Goal: Task Accomplishment & Management: Use online tool/utility

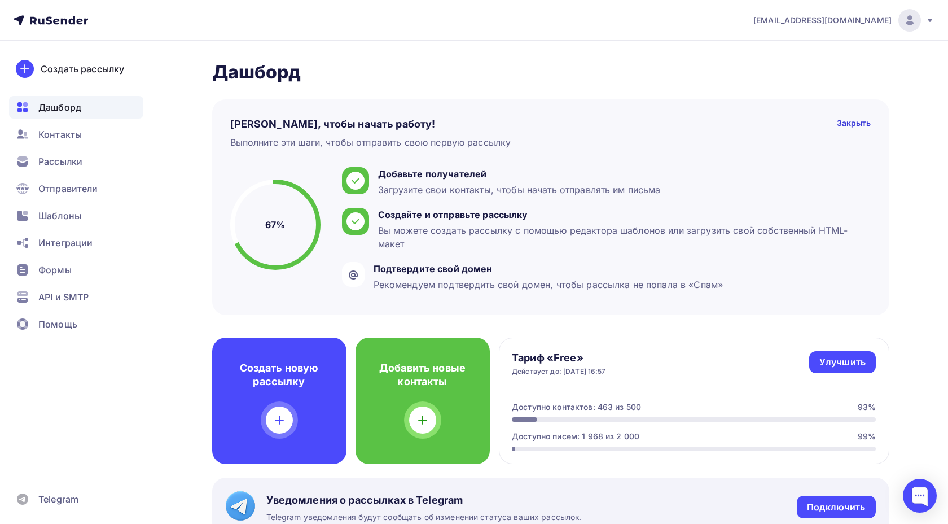
scroll to position [89, 0]
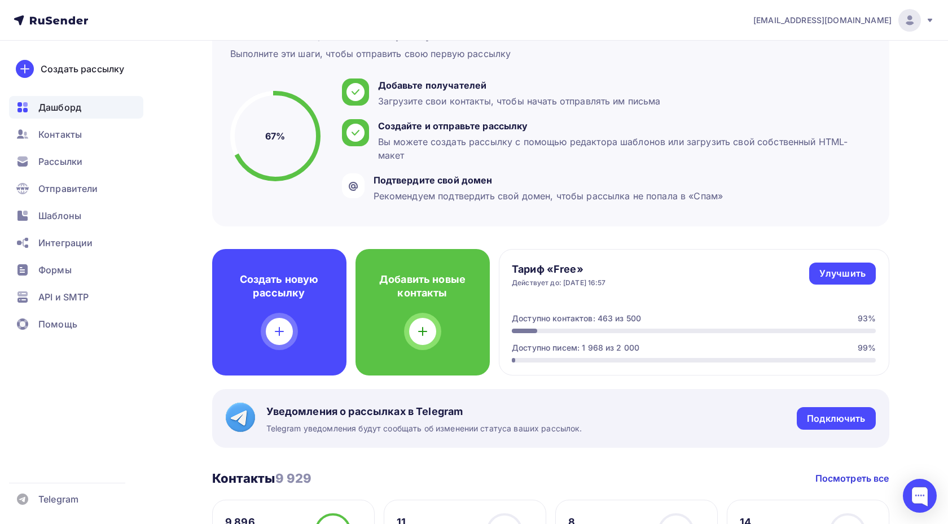
click at [14, 435] on button "+" at bounding box center [7, 442] width 14 height 14
click at [867, 511] on div "Add your first layer! or drop images to upload or paste from clipboard" at bounding box center [474, 533] width 948 height 44
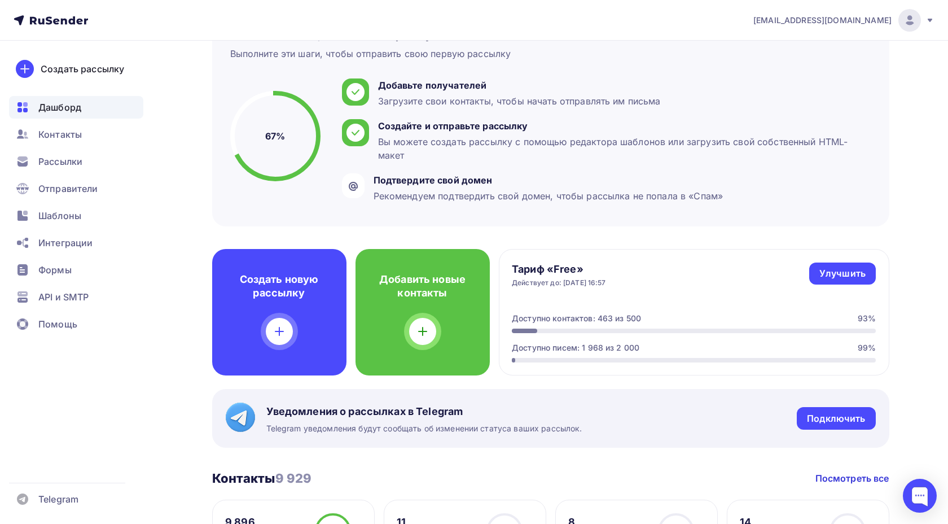
click at [37, 523] on icon at bounding box center [33, 529] width 7 height 8
click at [14, 435] on button "−" at bounding box center [7, 442] width 14 height 14
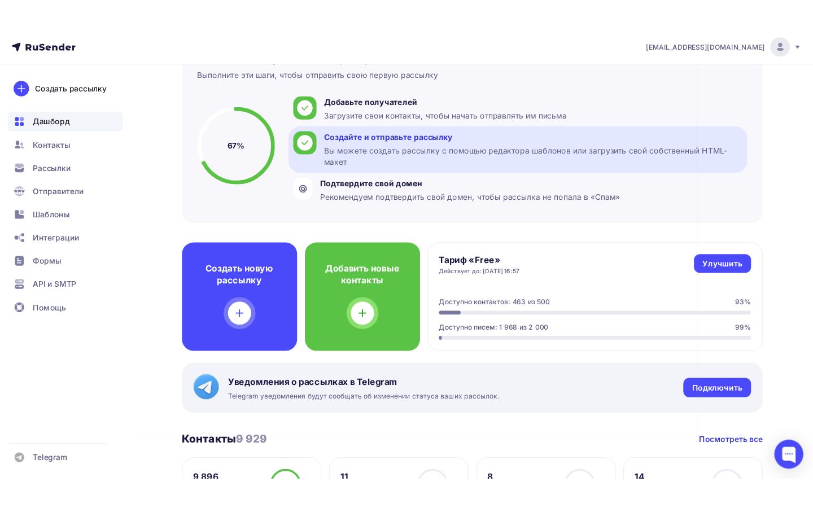
scroll to position [0, 0]
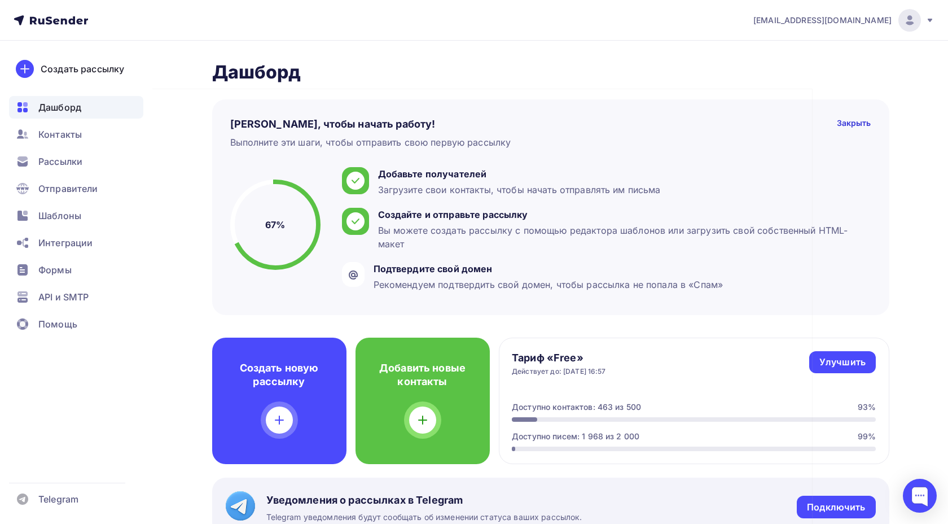
click at [14, 523] on button "+" at bounding box center [7, 531] width 14 height 14
click at [14, 523] on button "−" at bounding box center [7, 531] width 14 height 14
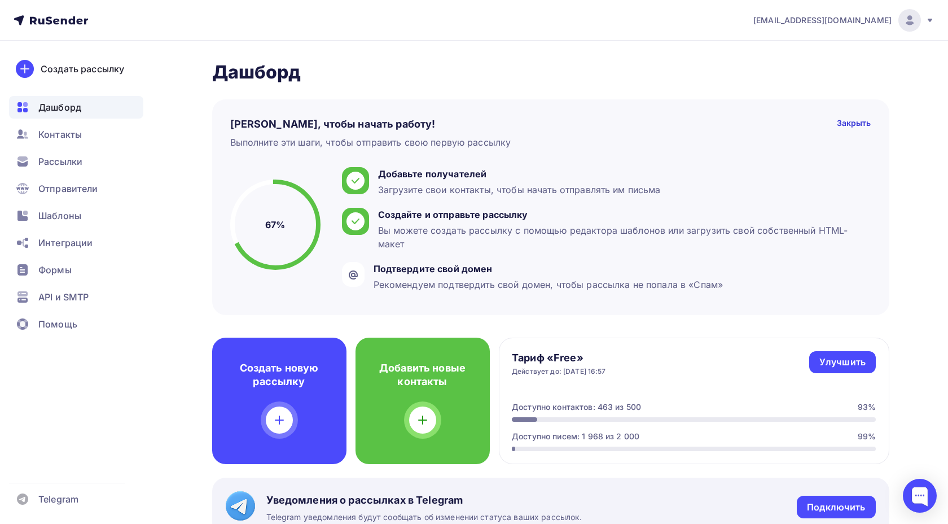
click at [14, 523] on button "+" at bounding box center [7, 531] width 14 height 14
click at [14, 523] on button "−" at bounding box center [7, 531] width 14 height 14
click at [840, 120] on div "Закрыть" at bounding box center [854, 124] width 34 height 14
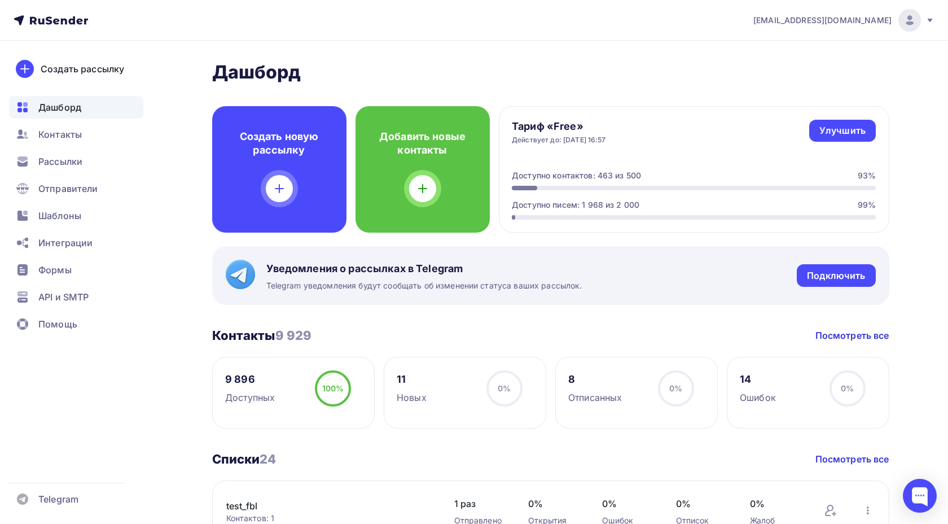
click at [14, 523] on button "+" at bounding box center [7, 531] width 14 height 14
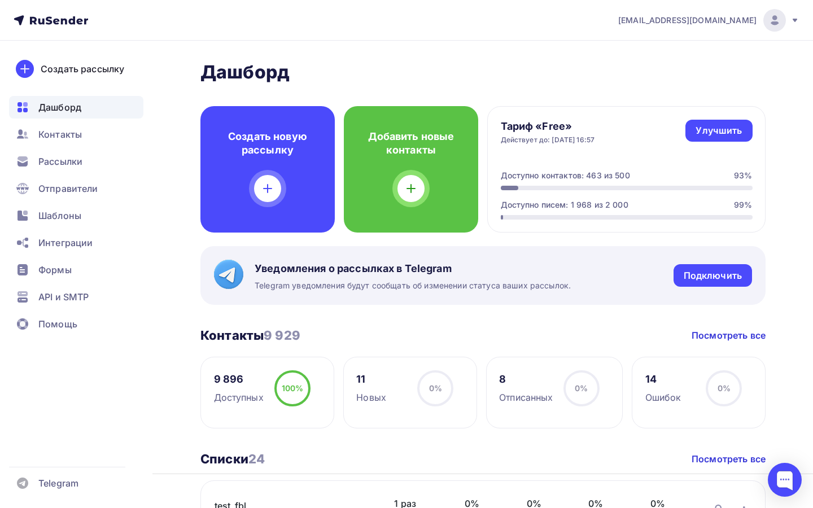
click at [14, 508] on button "−" at bounding box center [7, 515] width 14 height 14
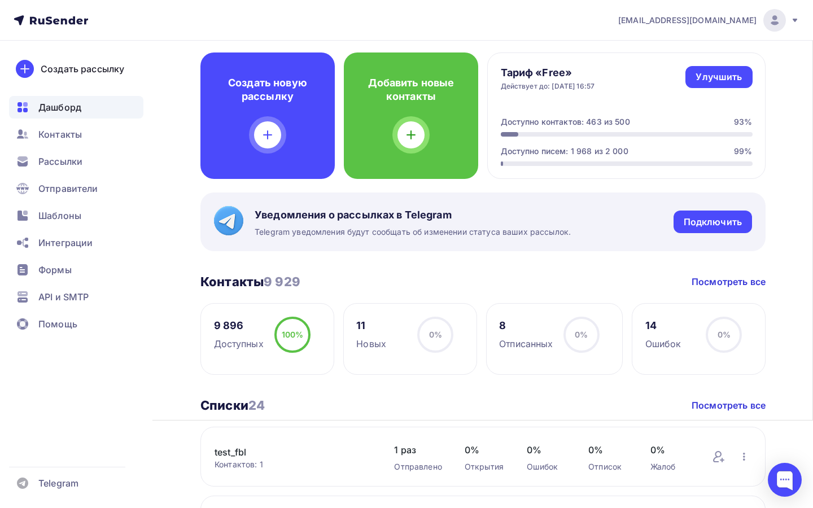
scroll to position [54, 0]
click at [14, 454] on button "+" at bounding box center [7, 461] width 14 height 14
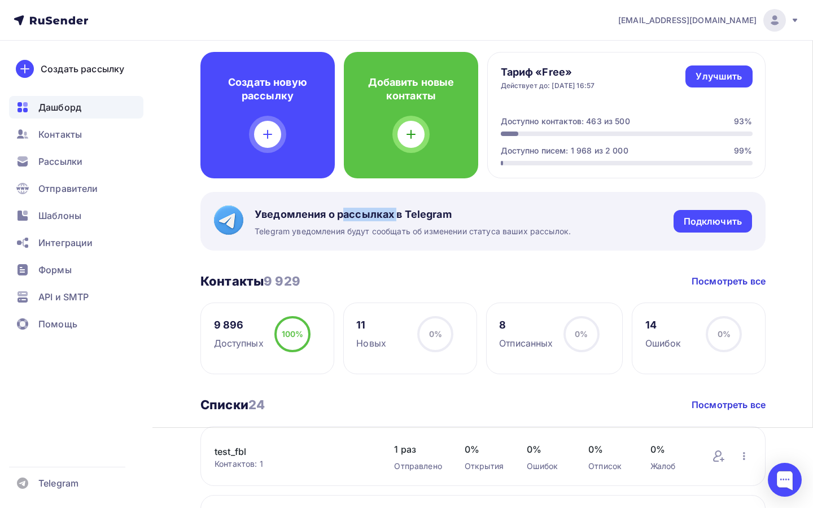
click at [14, 454] on button "−" at bounding box center [7, 461] width 14 height 14
click at [571, 196] on div "Уведомления о рассылках в Telegram Telegram уведомления будут сообщать об измен…" at bounding box center [482, 221] width 565 height 59
click at [14, 454] on button "+" at bounding box center [7, 461] width 14 height 14
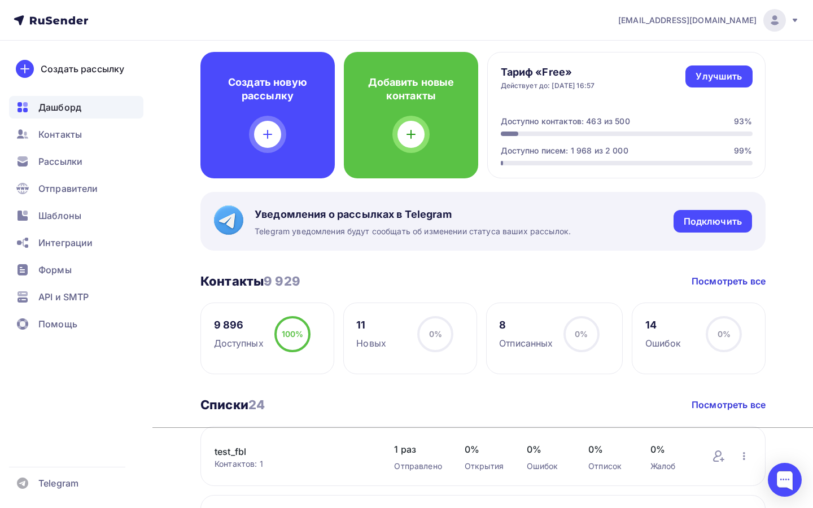
click at [14, 454] on button "−" at bounding box center [7, 461] width 14 height 14
click at [14, 454] on button "+" at bounding box center [7, 461] width 14 height 14
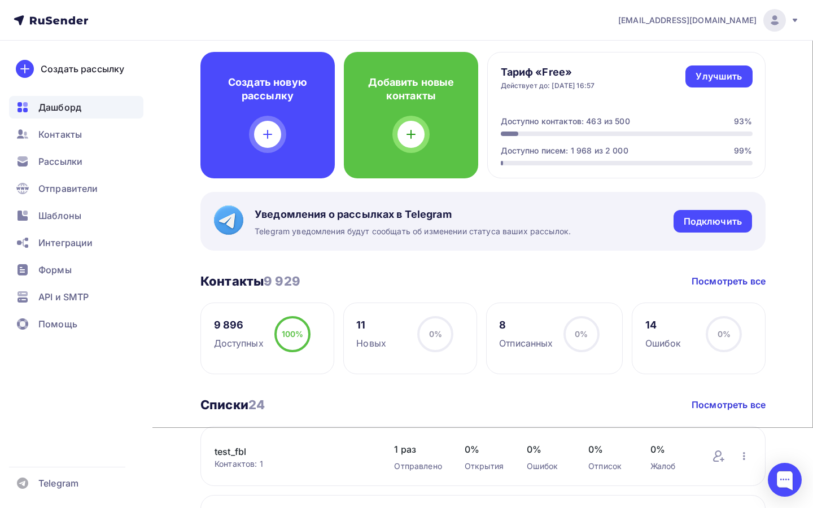
click at [14, 454] on button "−" at bounding box center [7, 461] width 14 height 14
click at [14, 454] on button "+" at bounding box center [7, 461] width 14 height 14
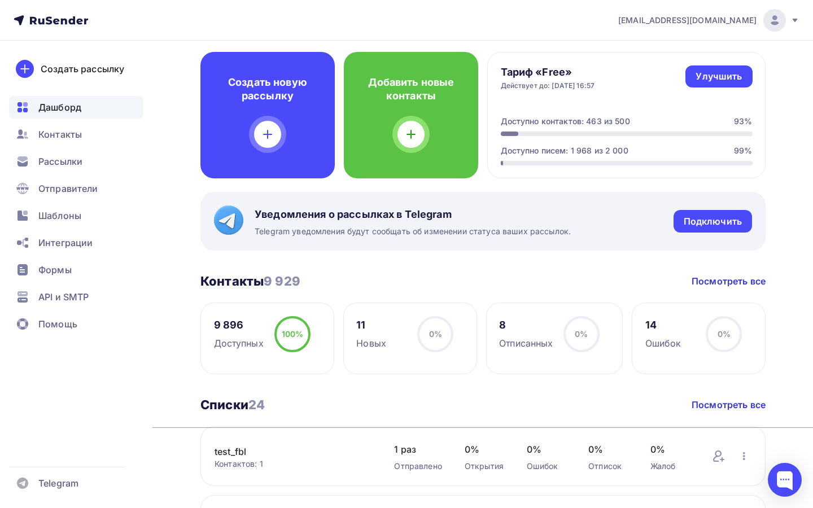
click at [14, 454] on button "−" at bounding box center [7, 461] width 14 height 14
click at [14, 454] on button "+" at bounding box center [7, 461] width 14 height 14
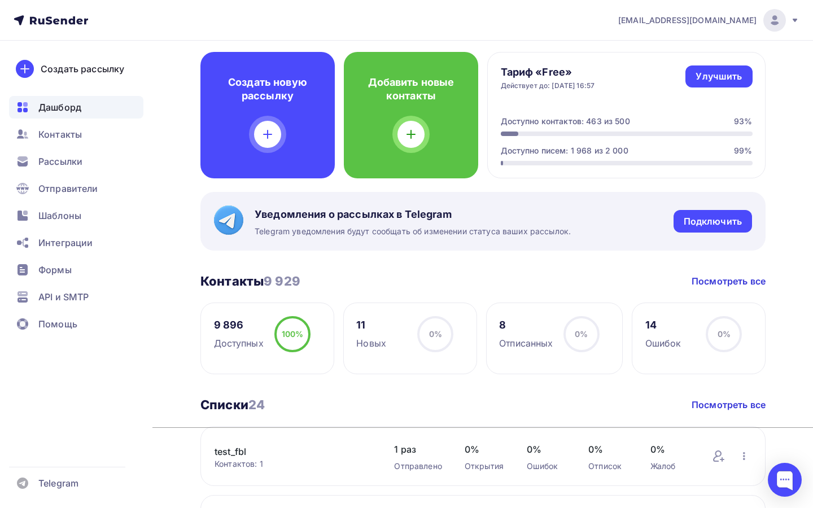
click at [14, 454] on button "−" at bounding box center [7, 461] width 14 height 14
click at [14, 454] on button "+" at bounding box center [7, 461] width 14 height 14
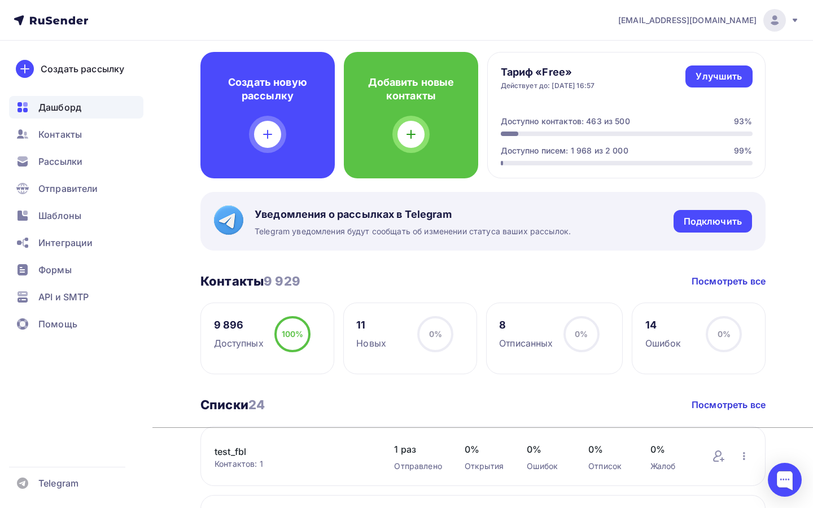
click at [14, 454] on button "−" at bounding box center [7, 461] width 14 height 14
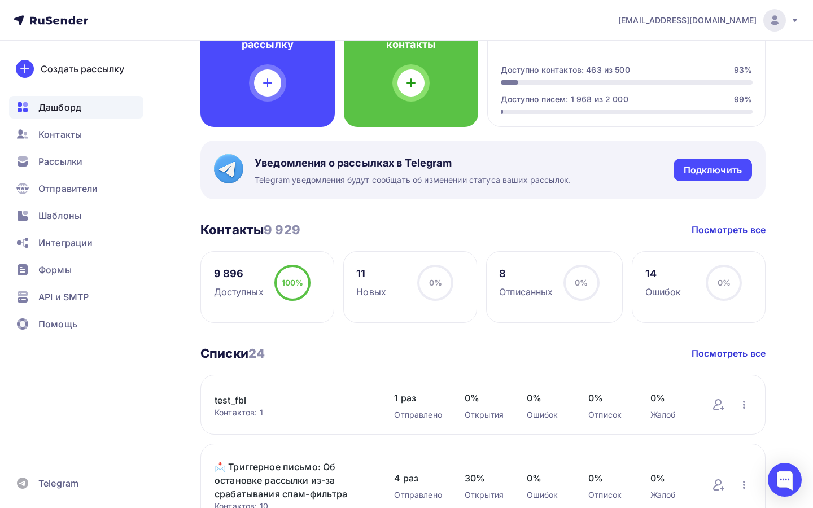
scroll to position [114, 0]
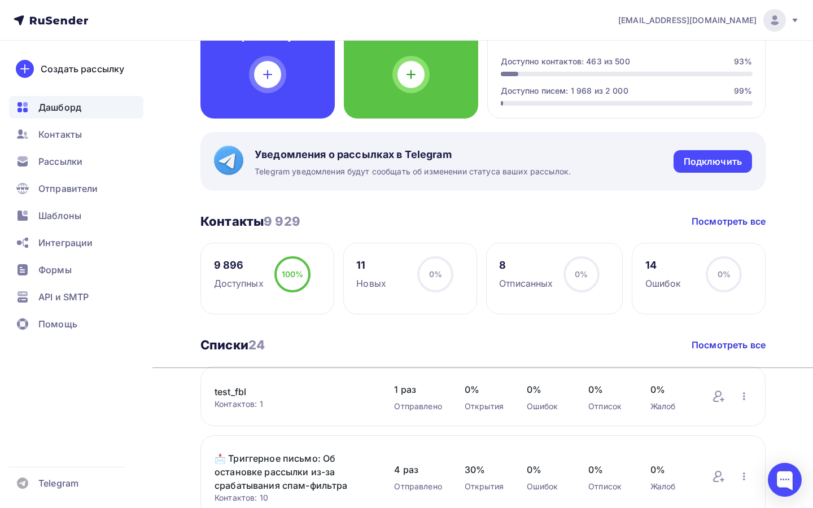
click at [14, 394] on button "+" at bounding box center [7, 401] width 14 height 14
click at [14, 394] on button "−" at bounding box center [7, 401] width 14 height 14
click at [24, 418] on button at bounding box center [12, 425] width 24 height 14
click at [713, 154] on div "Подключить" at bounding box center [712, 161] width 78 height 23
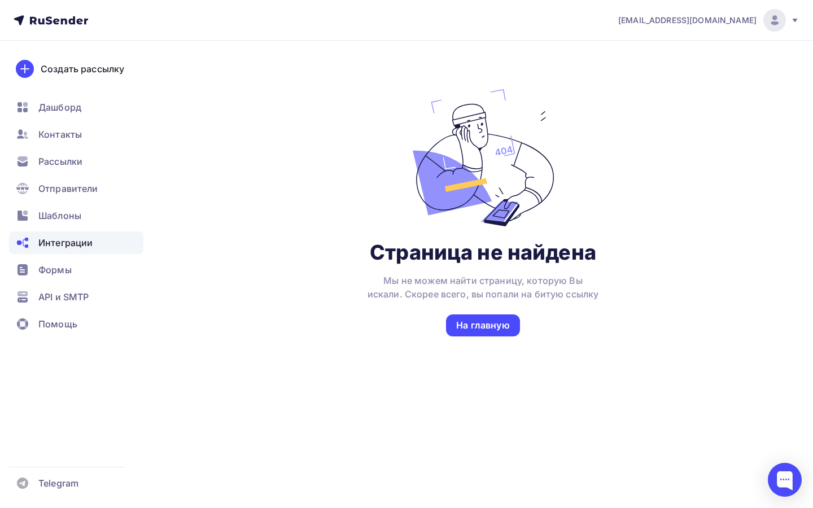
click at [58, 21] on icon at bounding box center [51, 21] width 75 height 14
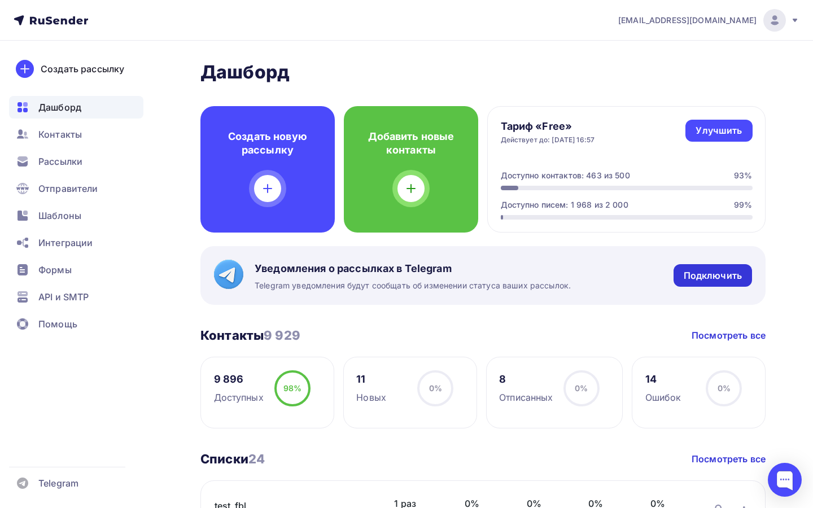
click at [693, 264] on div "Подключить" at bounding box center [712, 275] width 78 height 23
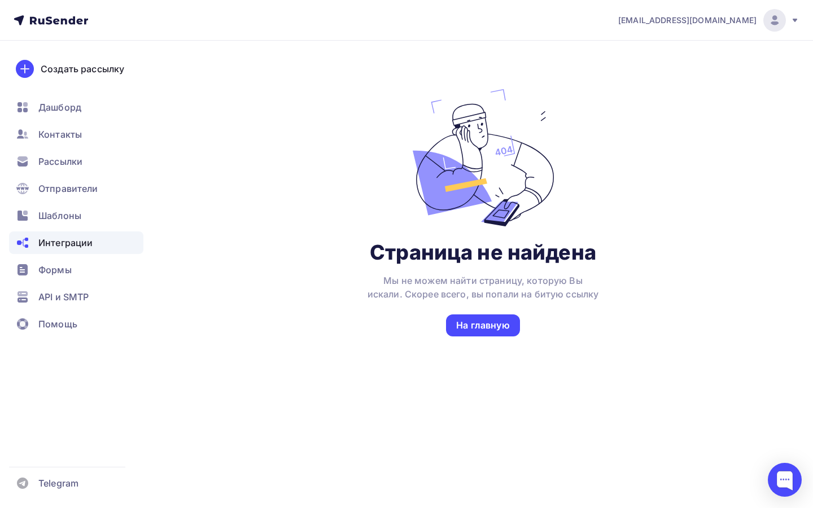
click at [85, 247] on span "Интеграции" at bounding box center [65, 243] width 54 height 14
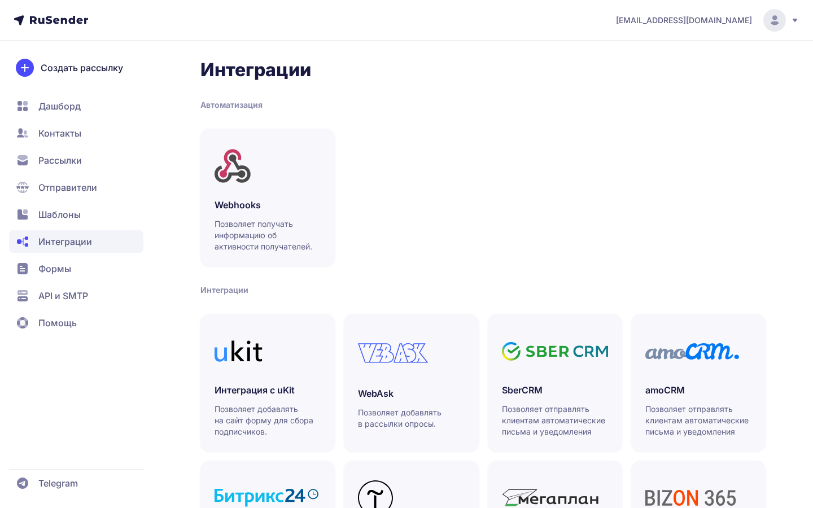
scroll to position [268, 0]
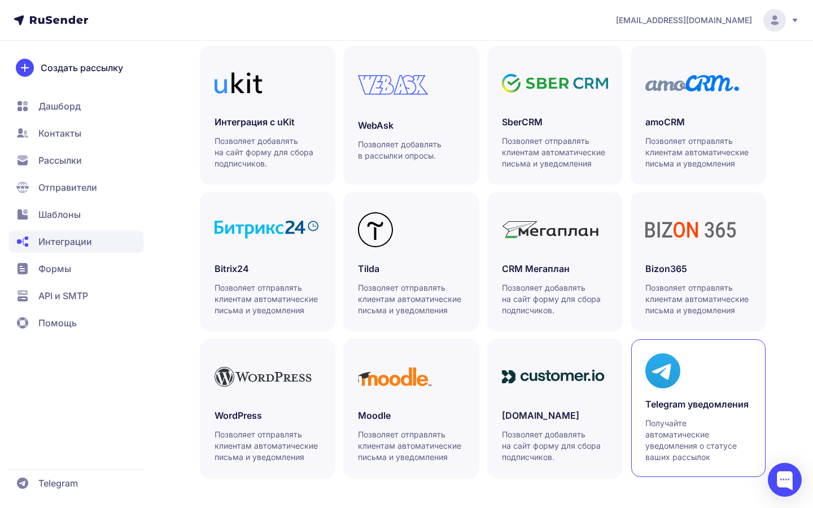
click at [662, 402] on h3 "Telegram уведомления" at bounding box center [698, 404] width 106 height 14
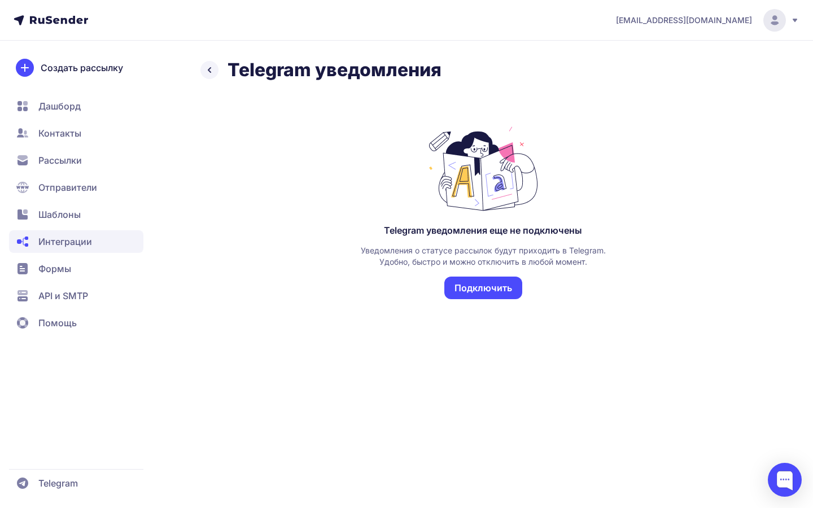
click at [63, 16] on icon at bounding box center [59, 20] width 58 height 8
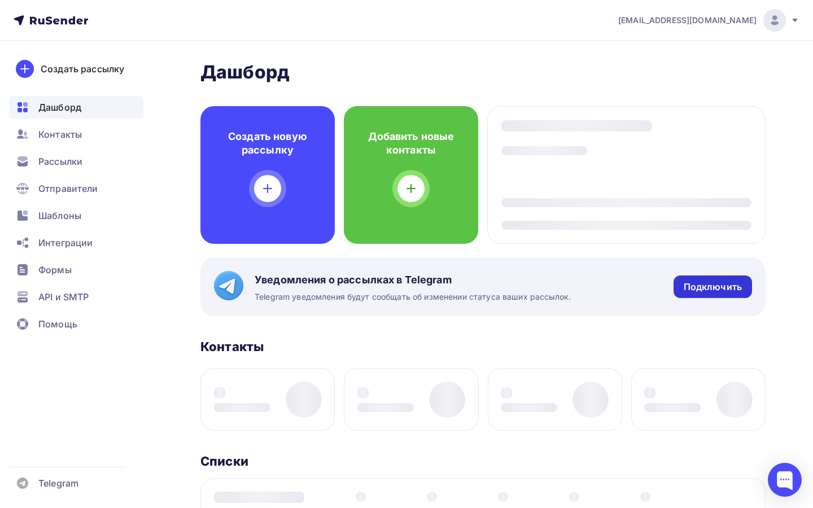
click at [700, 286] on div "Подключить" at bounding box center [713, 287] width 58 height 13
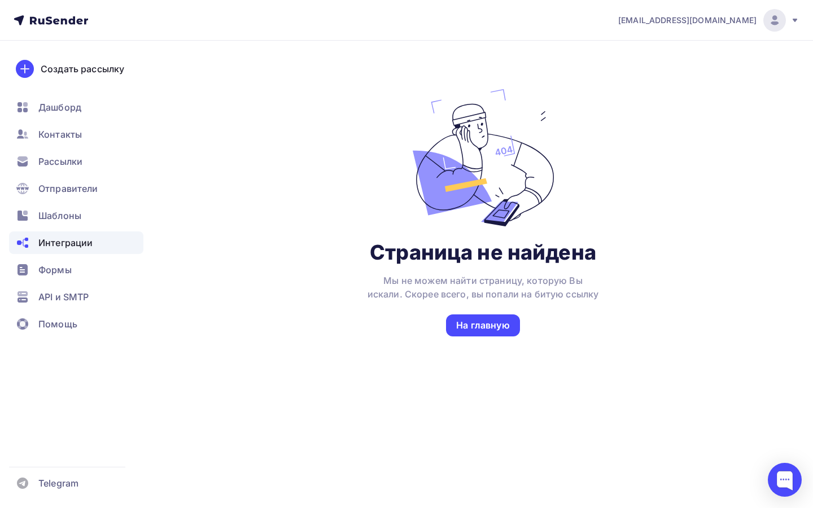
click at [59, 28] on nav "[EMAIL_ADDRESS][DOMAIN_NAME] Аккаунт Тарифы Выйти Создать рассылку [GEOGRAPHIC_…" at bounding box center [406, 20] width 813 height 41
click at [60, 17] on icon at bounding box center [51, 21] width 75 height 14
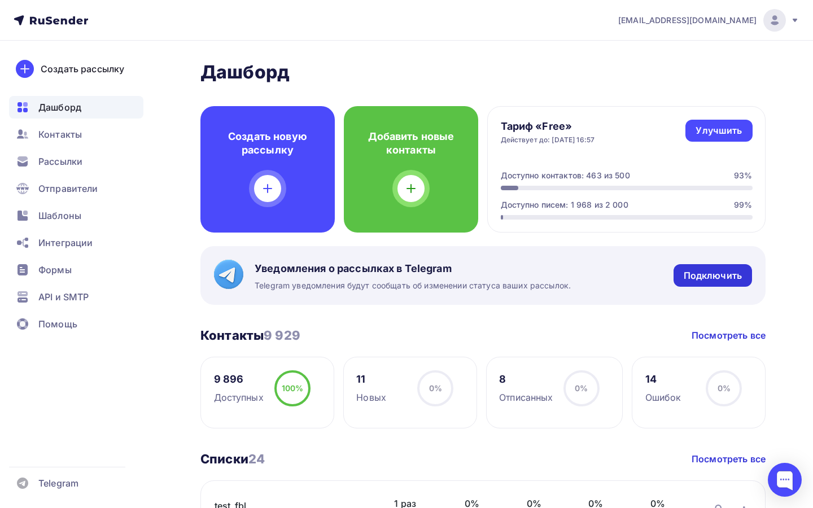
click at [732, 286] on div "Подключить" at bounding box center [712, 275] width 78 height 23
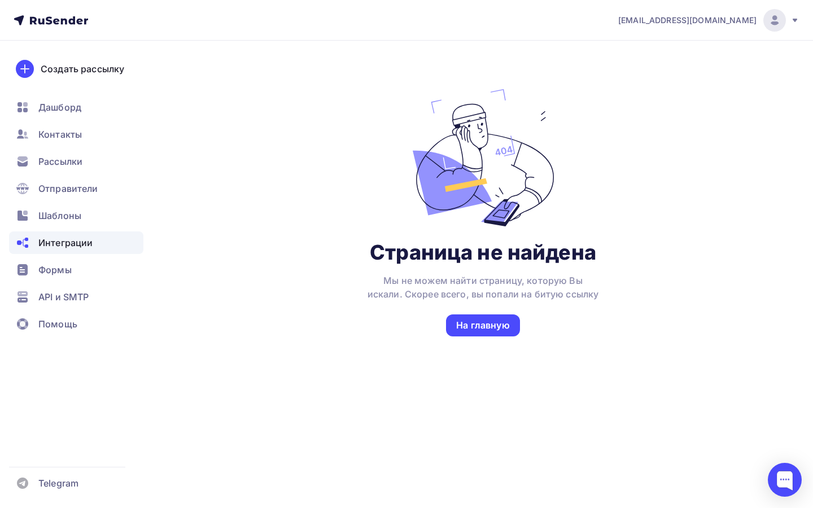
click at [91, 237] on span "Интеграции" at bounding box center [65, 243] width 54 height 14
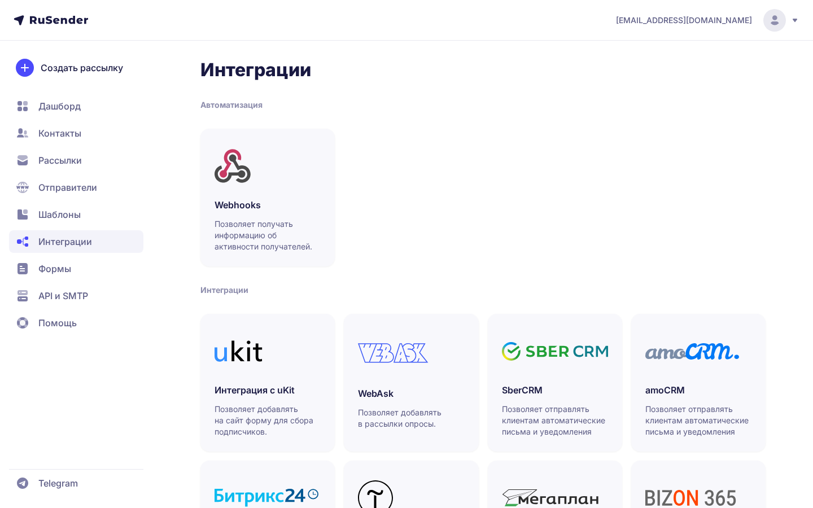
scroll to position [268, 0]
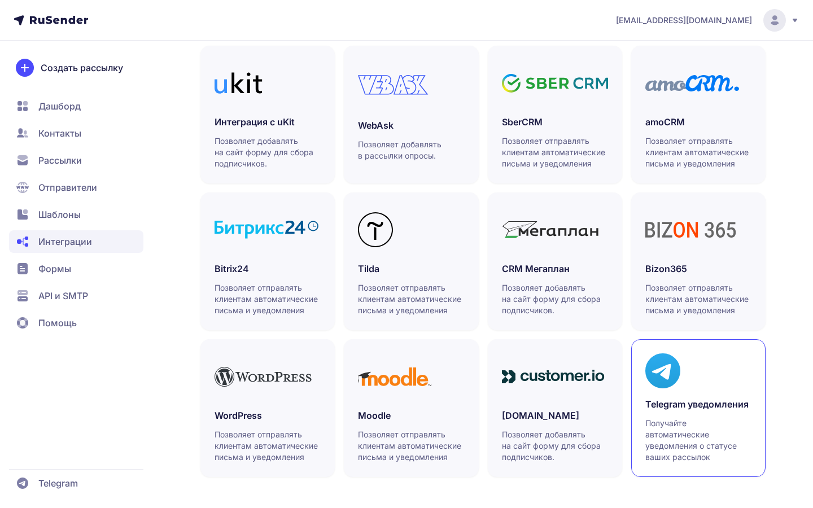
click at [663, 385] on icon at bounding box center [662, 370] width 35 height 35
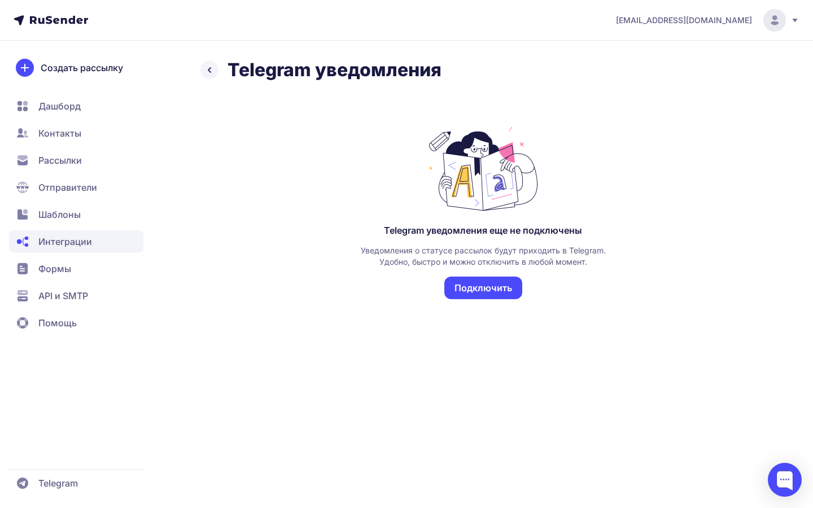
click at [439, 125] on div "Telegram уведомления еще не подключены Уведомления о статусе рассылок будут при…" at bounding box center [482, 221] width 565 height 245
click at [475, 283] on button "Подключить" at bounding box center [483, 288] width 78 height 23
click at [399, 329] on div "Telegram уведомления еще не подключены Уведомления о статусе рассылок будут при…" at bounding box center [483, 283] width 248 height 117
click at [180, 278] on div "Telegram уведомления Telegram уведомления еще не подключены Уведомления о стату…" at bounding box center [406, 214] width 813 height 310
click at [453, 288] on button "Подключить" at bounding box center [483, 288] width 78 height 23
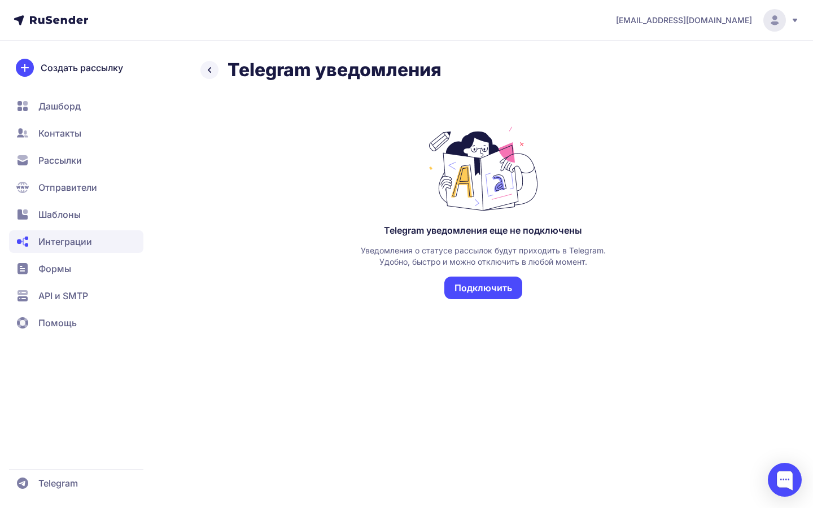
click at [85, 238] on span "Интеграции" at bounding box center [65, 242] width 54 height 14
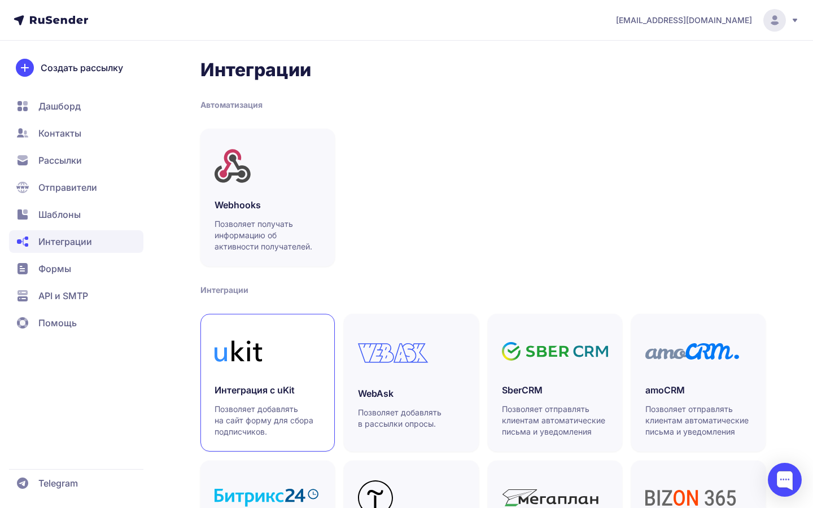
scroll to position [268, 0]
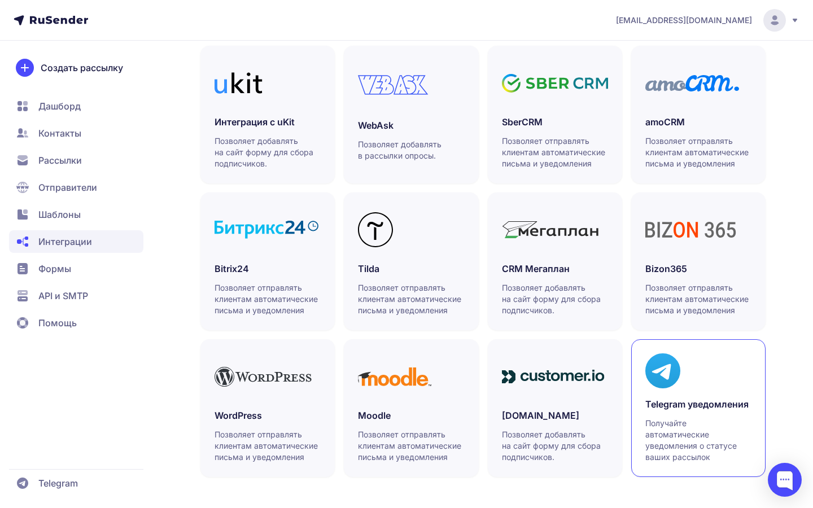
click at [678, 392] on link "Telegram уведомления Получайте автоматические уведомления о статусе ваших рассы…" at bounding box center [698, 408] width 134 height 138
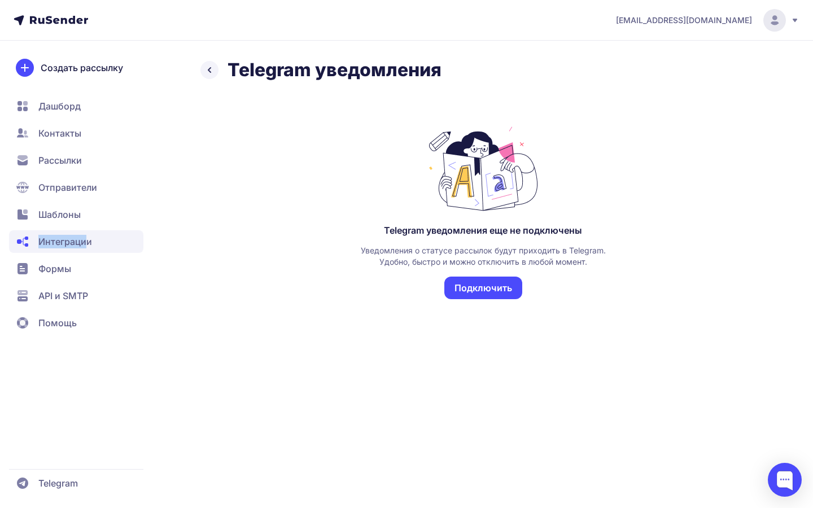
click at [87, 235] on span "Интеграции" at bounding box center [65, 242] width 54 height 14
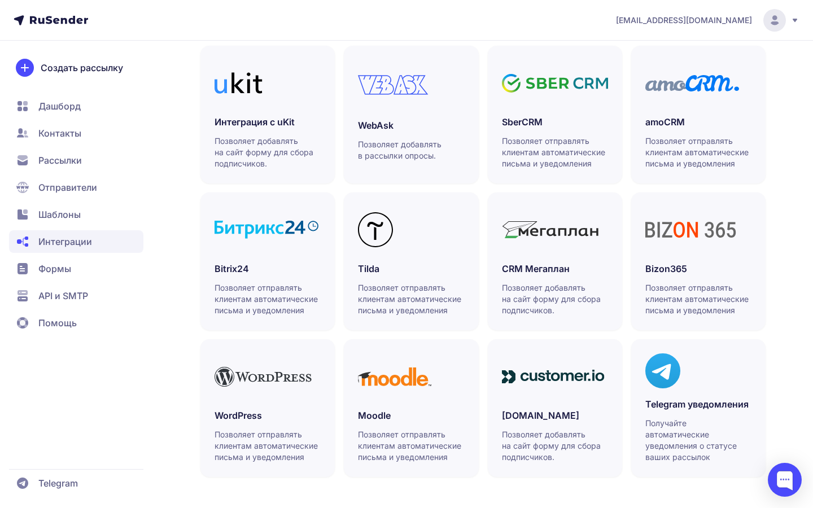
click at [7, 507] on button "−" at bounding box center [3, 513] width 7 height 11
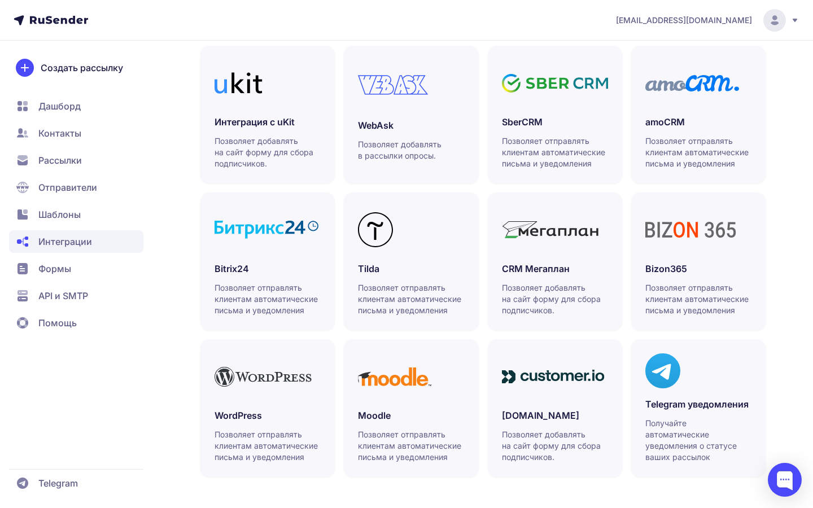
click at [55, 218] on span "Шаблоны" at bounding box center [59, 215] width 42 height 14
click at [67, 246] on span "Интеграции" at bounding box center [65, 242] width 54 height 14
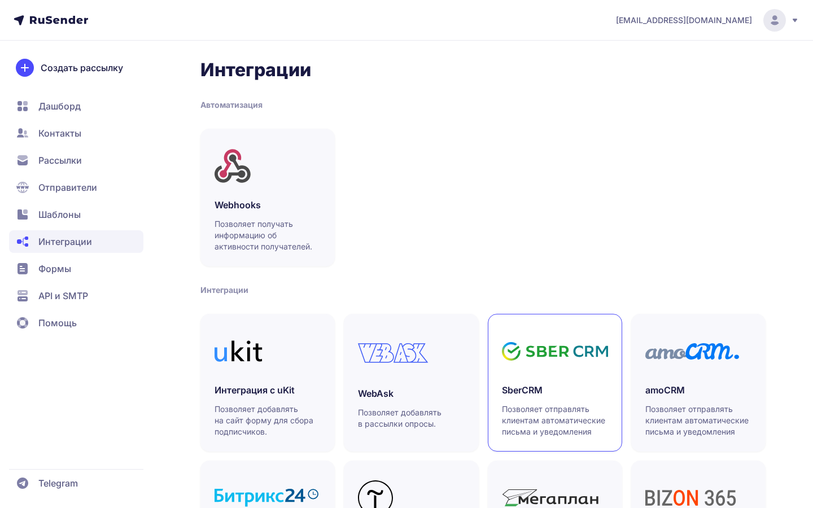
scroll to position [268, 0]
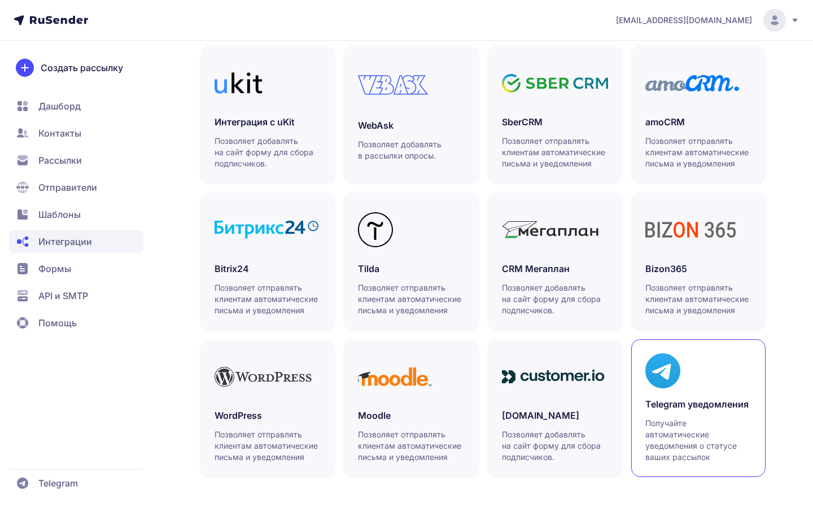
click at [663, 397] on link "Telegram уведомления Получайте автоматические уведомления о статусе ваших рассы…" at bounding box center [698, 408] width 134 height 138
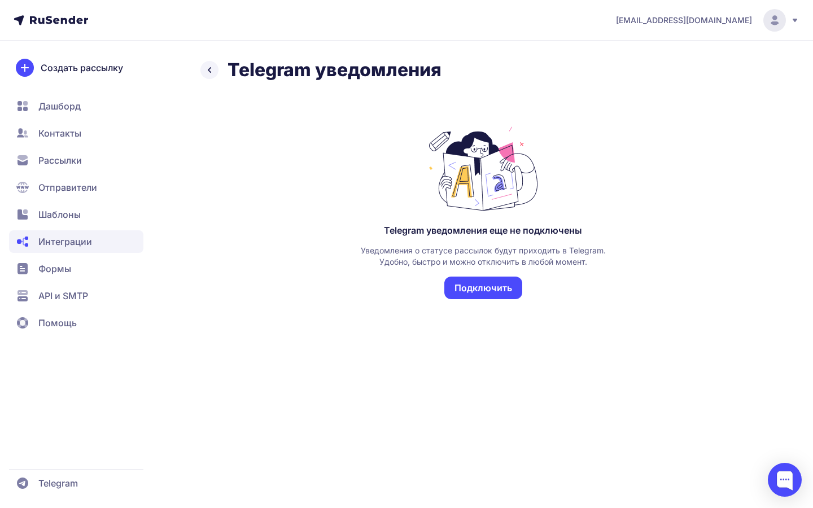
click at [496, 286] on button "Подключить" at bounding box center [483, 288] width 78 height 23
